Goal: Information Seeking & Learning: Learn about a topic

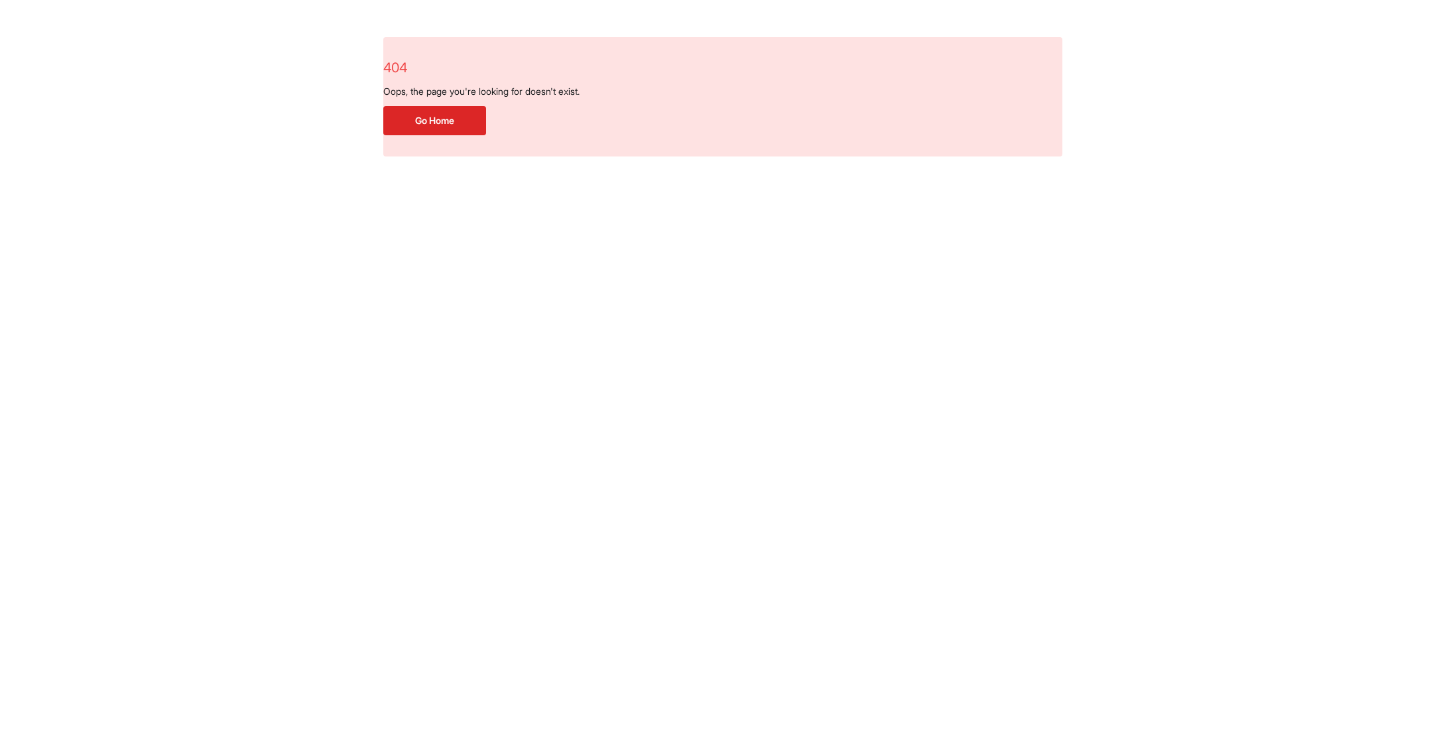
click at [451, 123] on button "Go Home" at bounding box center [434, 120] width 103 height 29
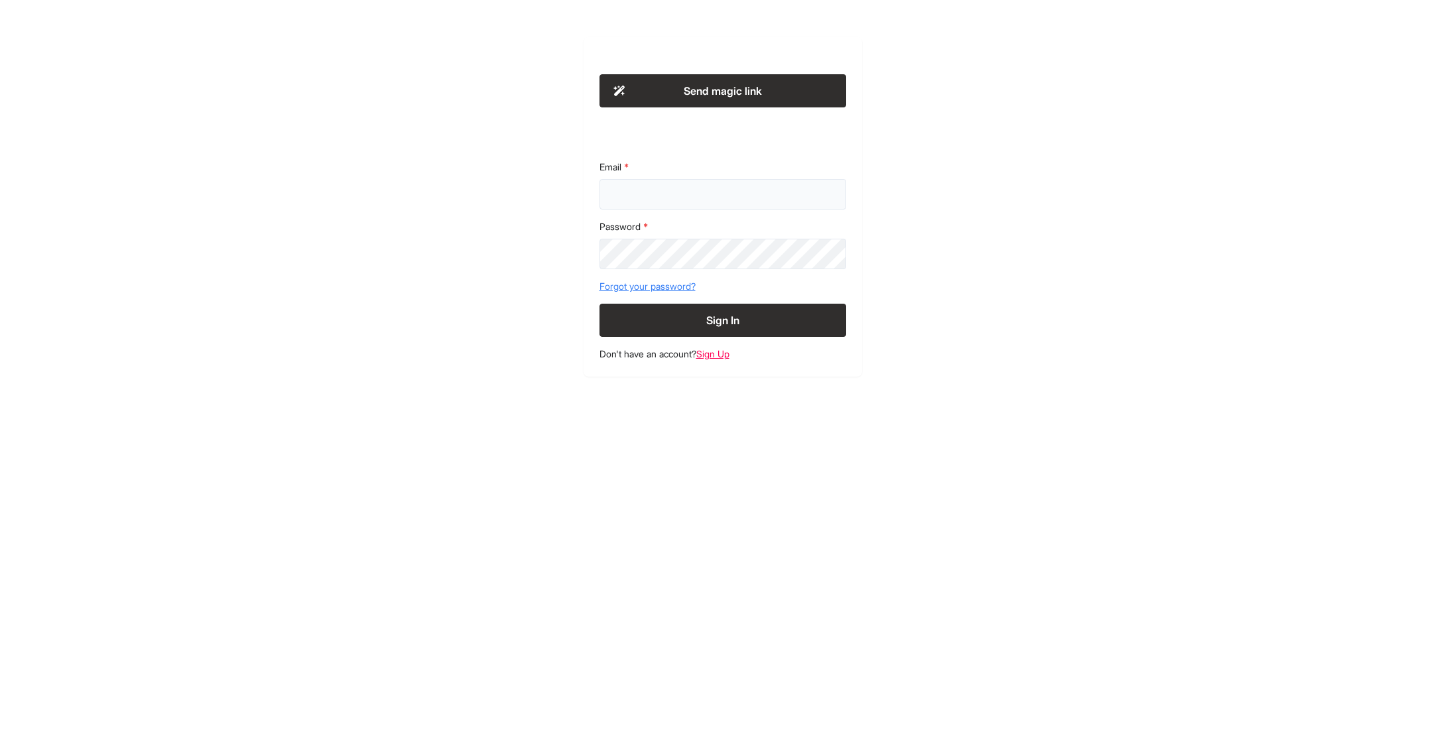
type input "**********"
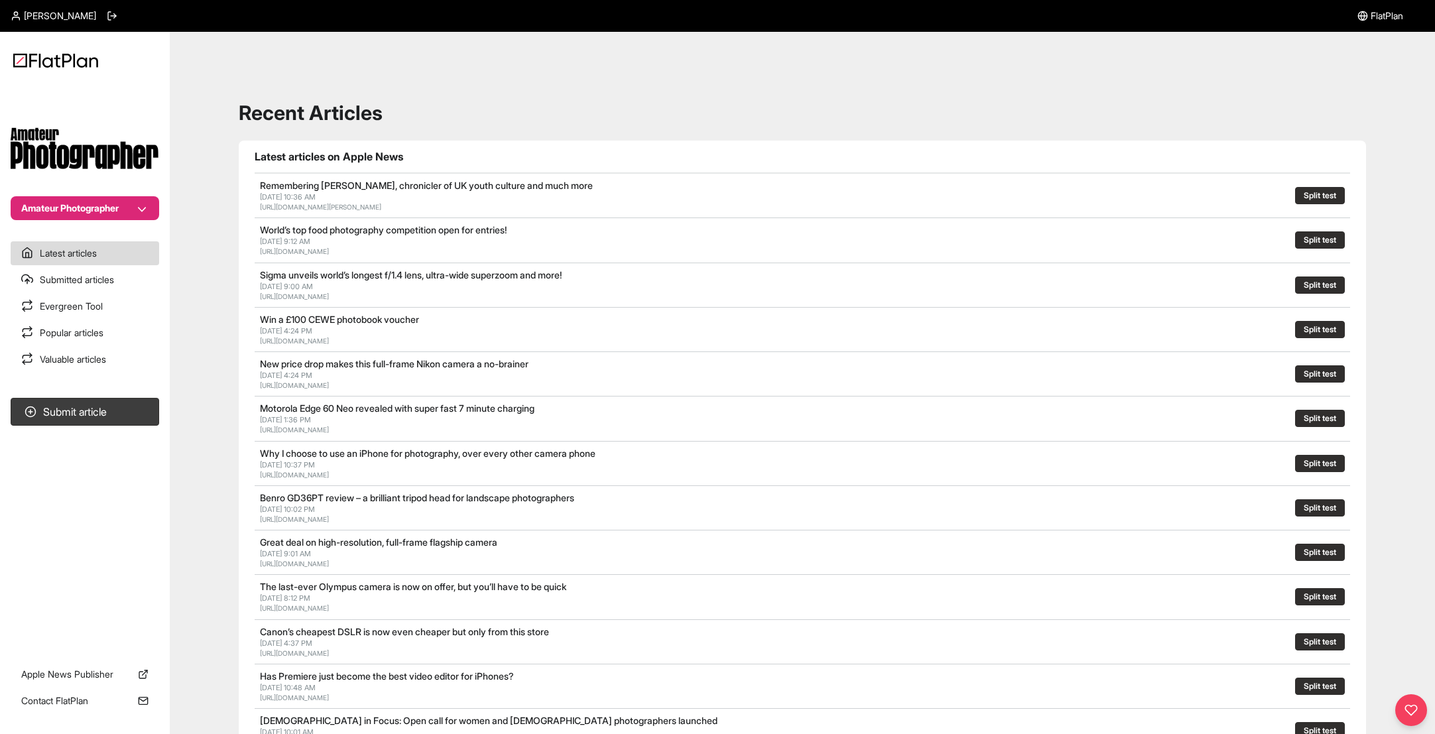
click at [107, 211] on button "Amateur Photographer" at bounding box center [85, 208] width 149 height 24
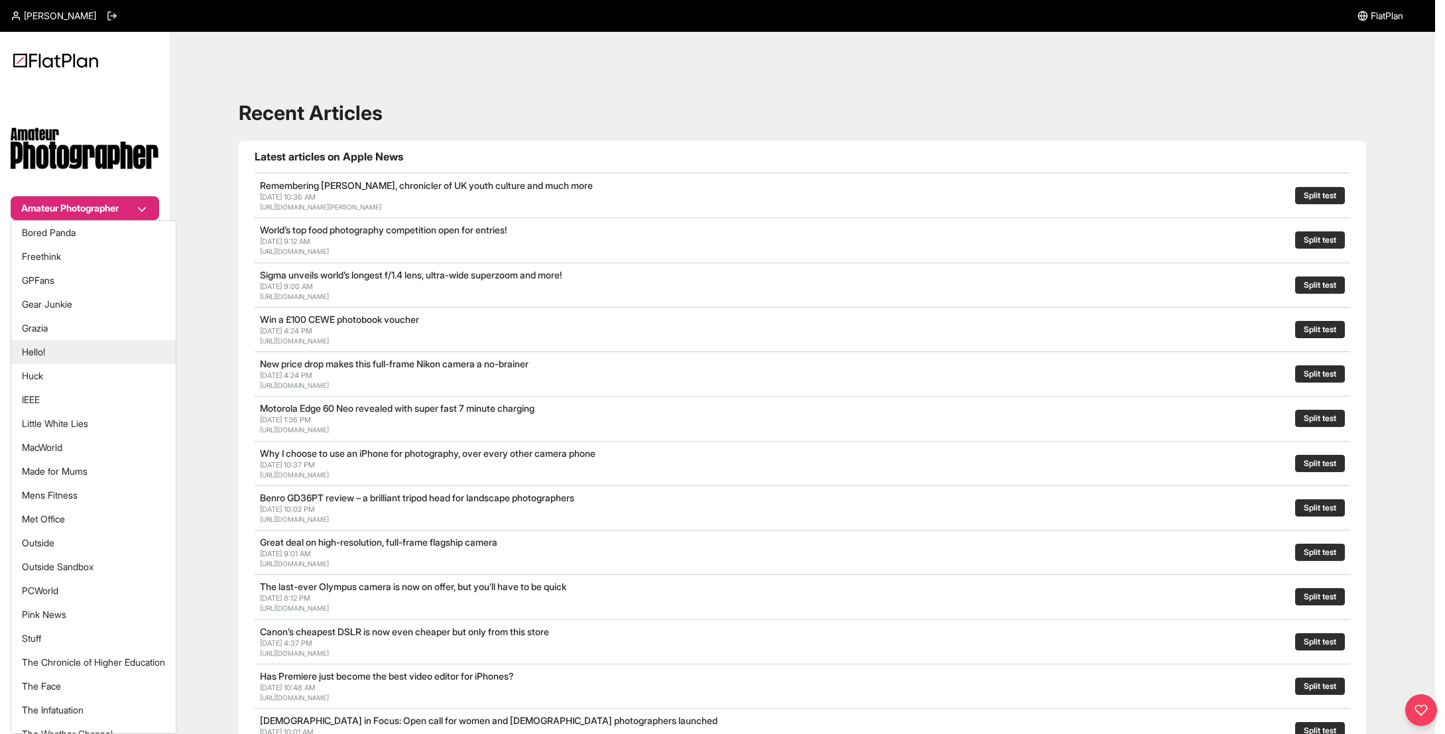
scroll to position [227, 0]
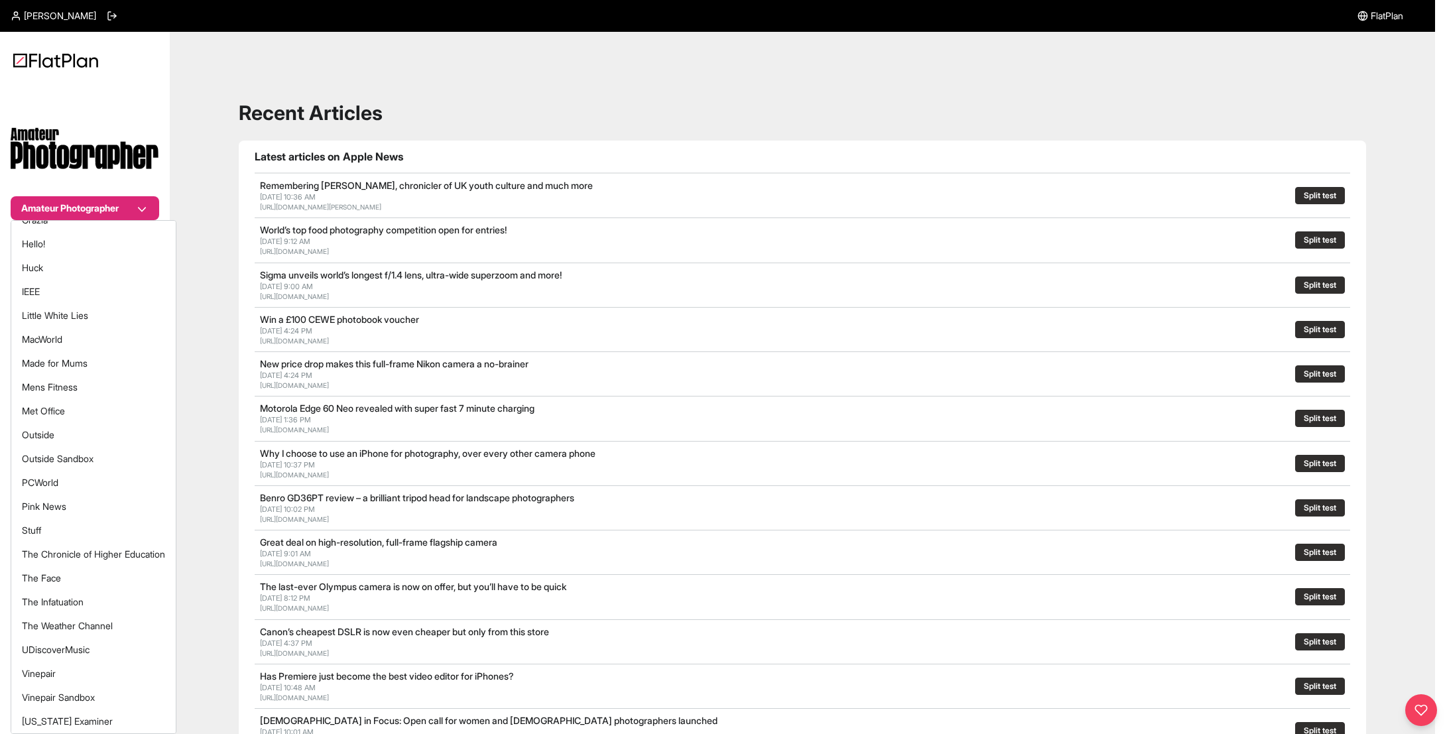
click at [211, 160] on div "Amateur Photographer Latest articles Submitted articles Evergreen Tool Popular …" at bounding box center [717, 599] width 1435 height 1134
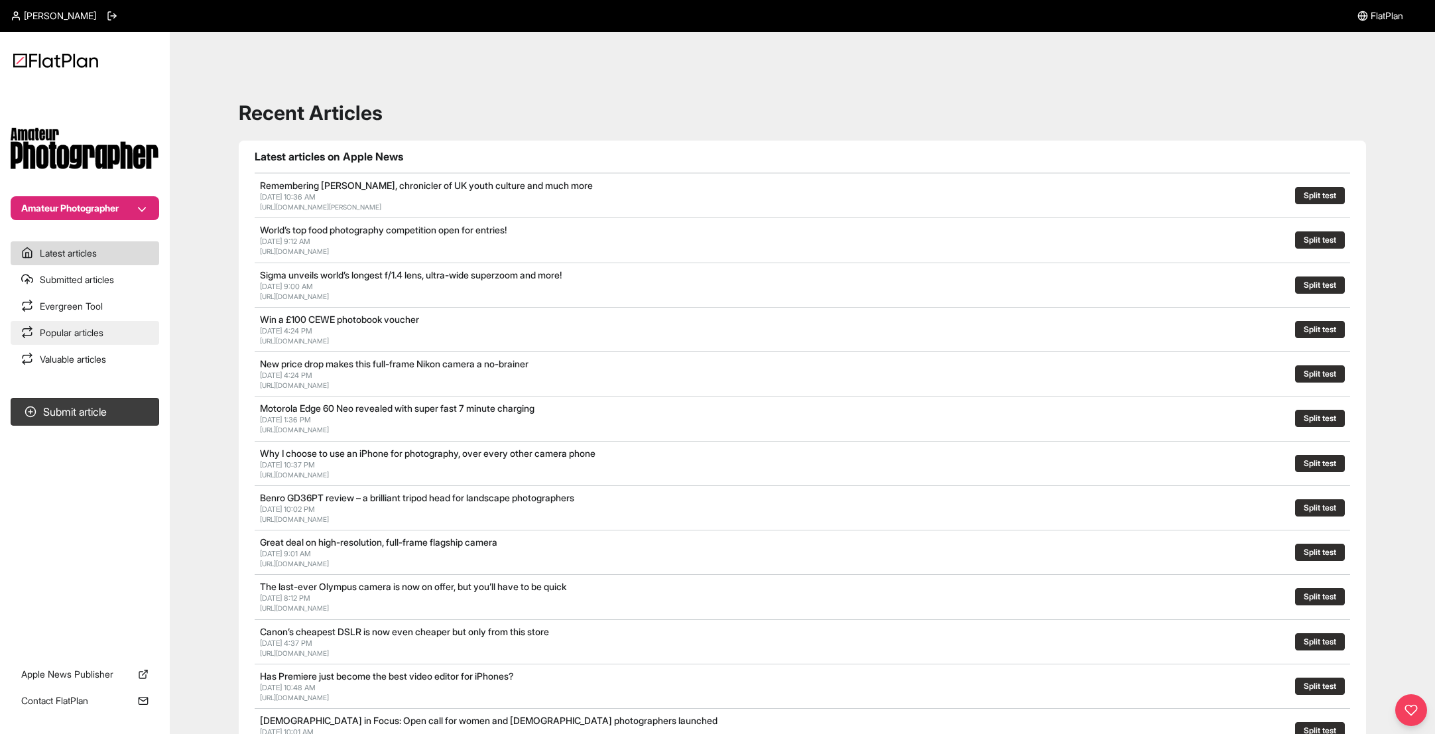
click at [82, 343] on link "Popular articles" at bounding box center [85, 333] width 149 height 24
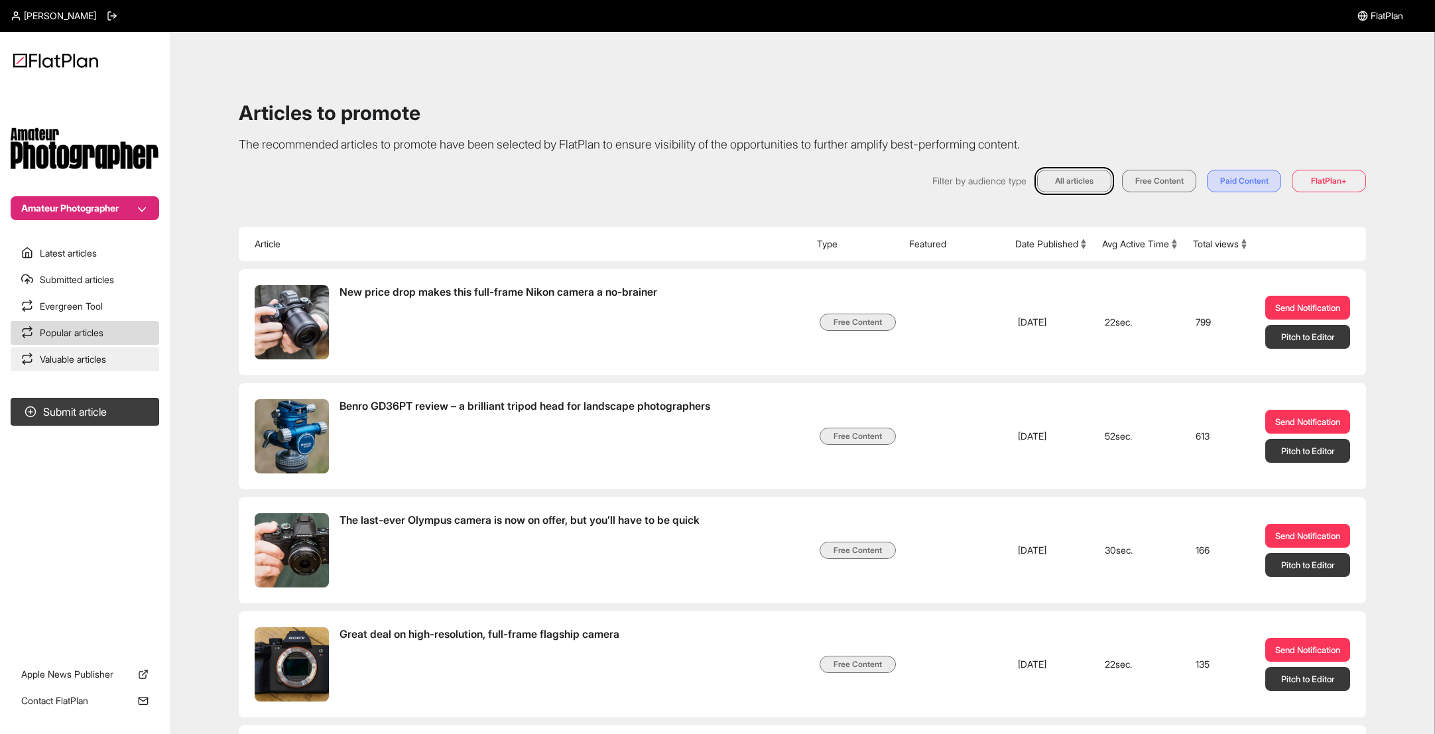
click at [82, 361] on link "Valuable articles" at bounding box center [85, 359] width 149 height 24
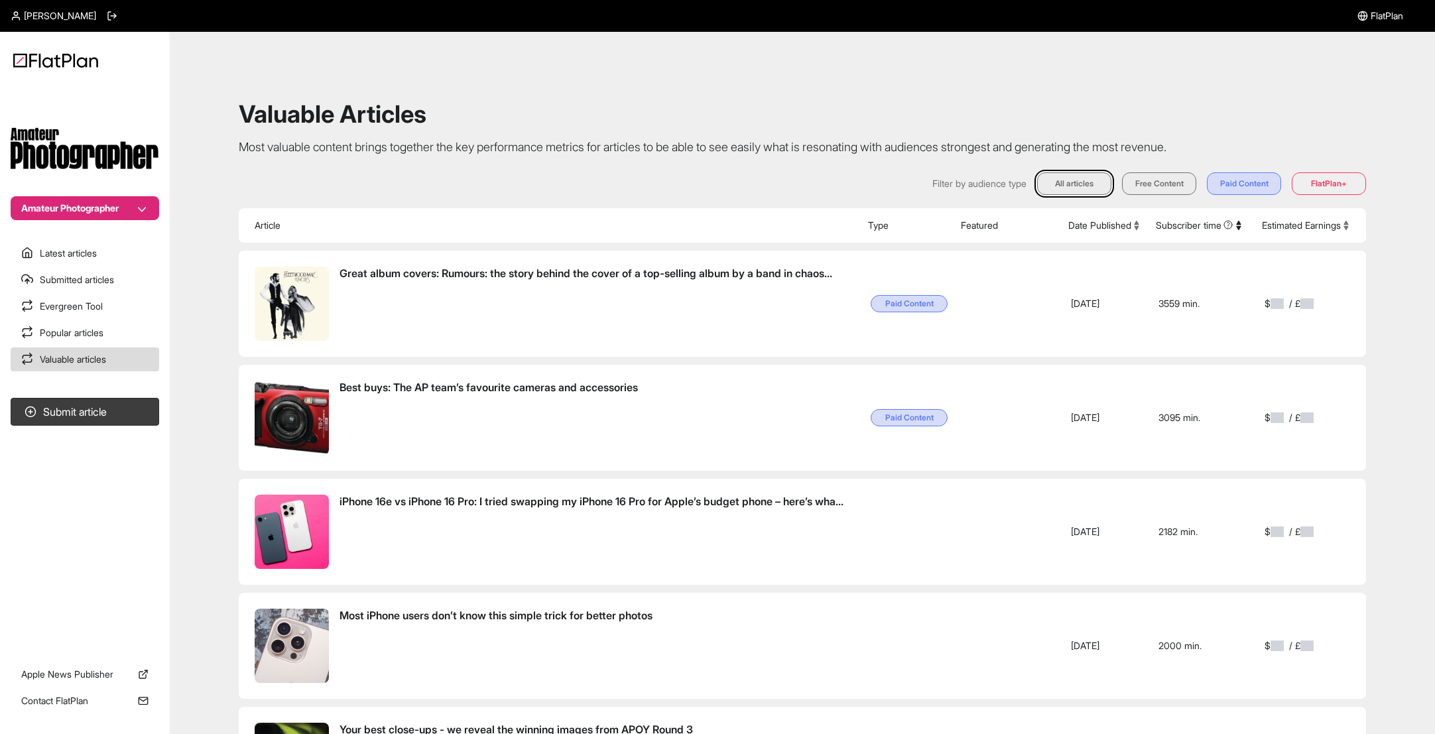
click at [107, 211] on button "Amateur Photographer" at bounding box center [85, 208] width 149 height 24
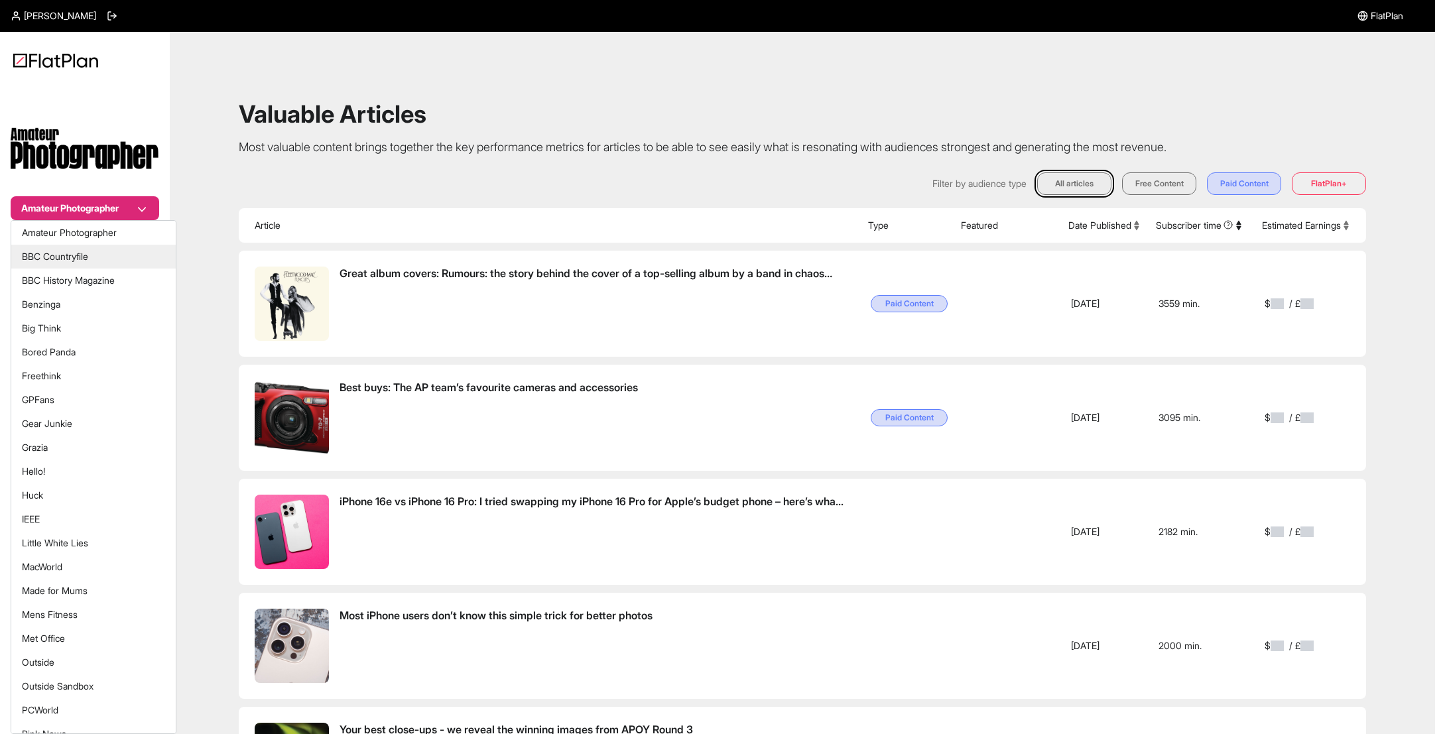
click at [69, 263] on button "BBC Countryfile" at bounding box center [93, 257] width 164 height 24
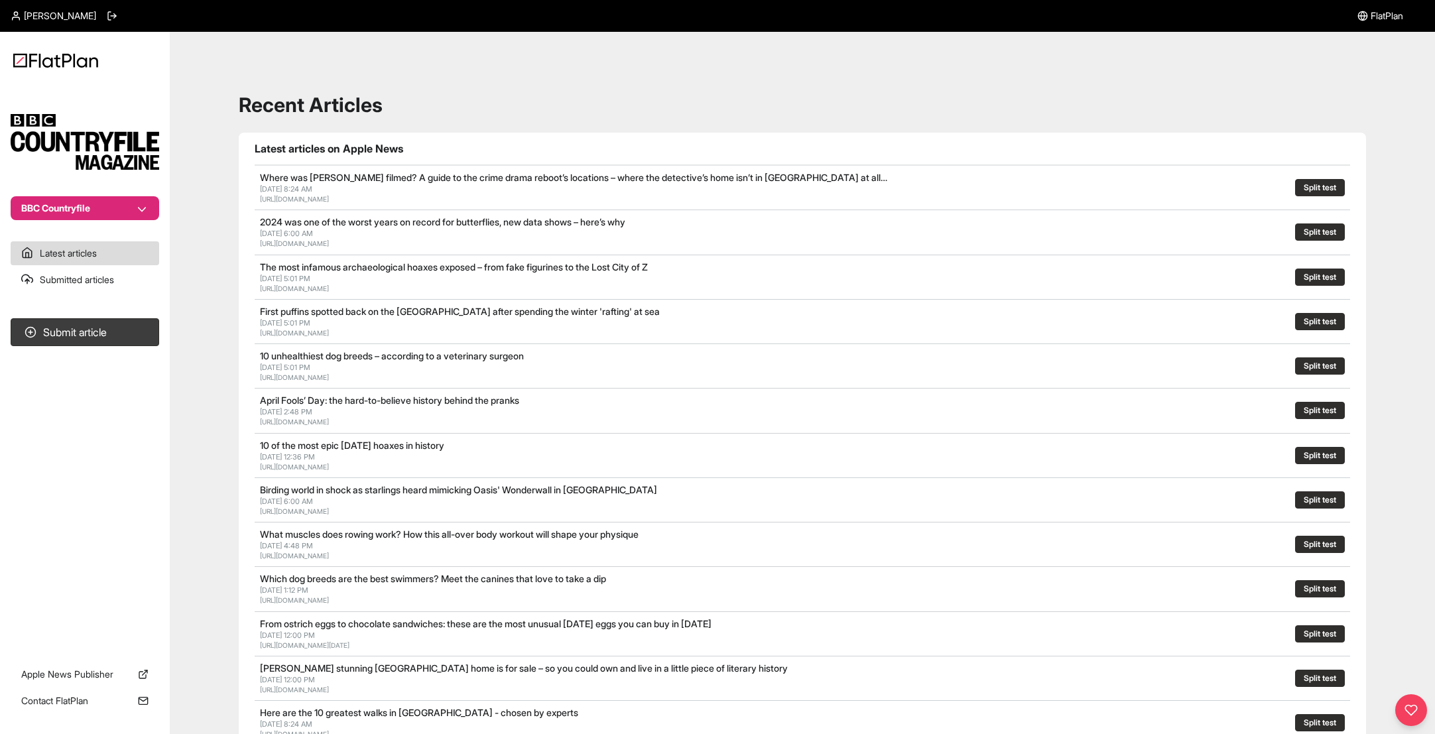
scroll to position [9, 0]
